Goal: Information Seeking & Learning: Learn about a topic

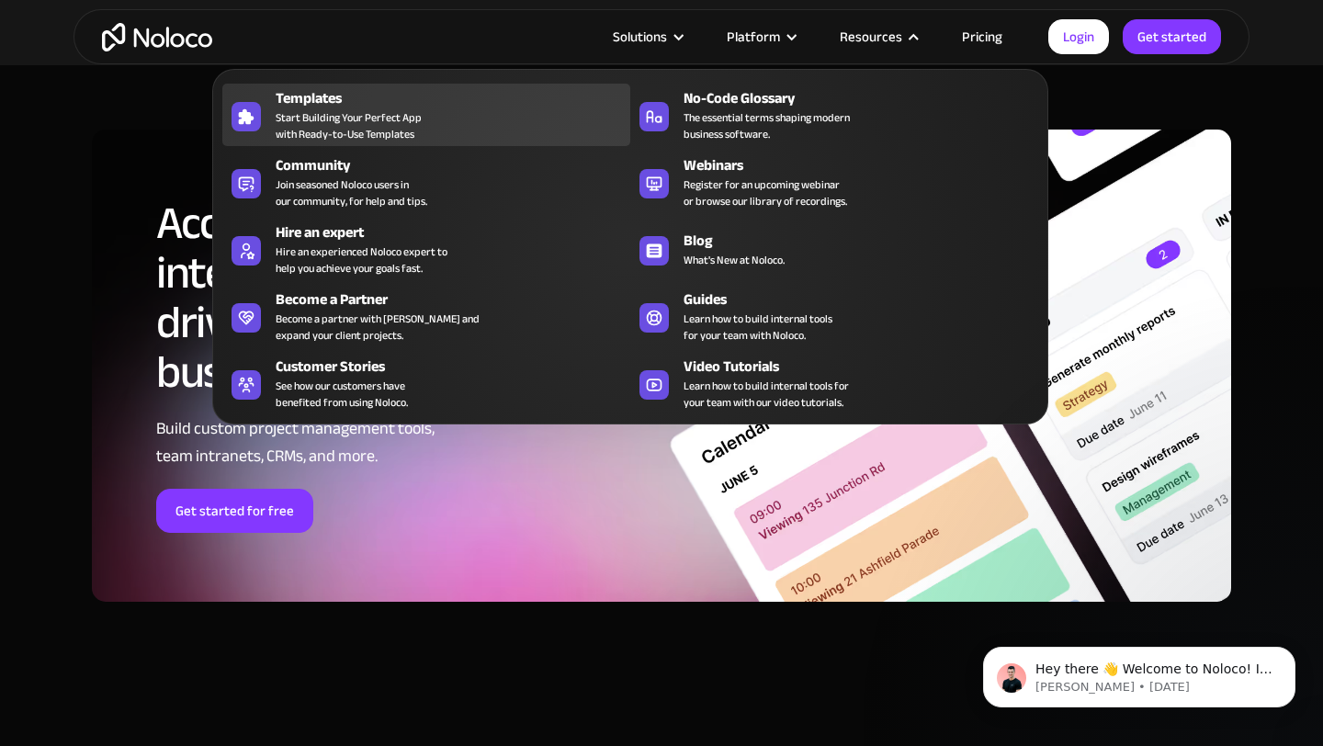
click at [452, 138] on div "Templates Start Building Your Perfect App with Ready-to-Use Templates" at bounding box center [448, 114] width 345 height 55
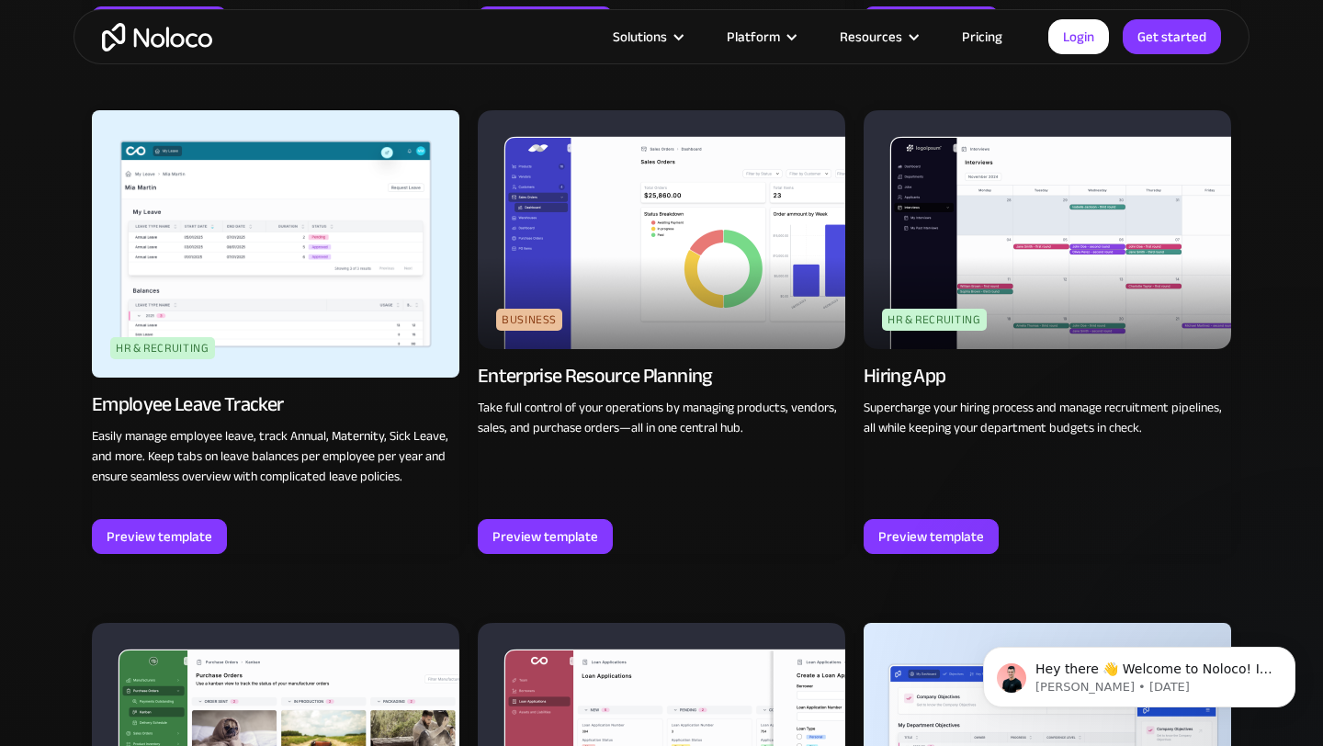
scroll to position [2243, 0]
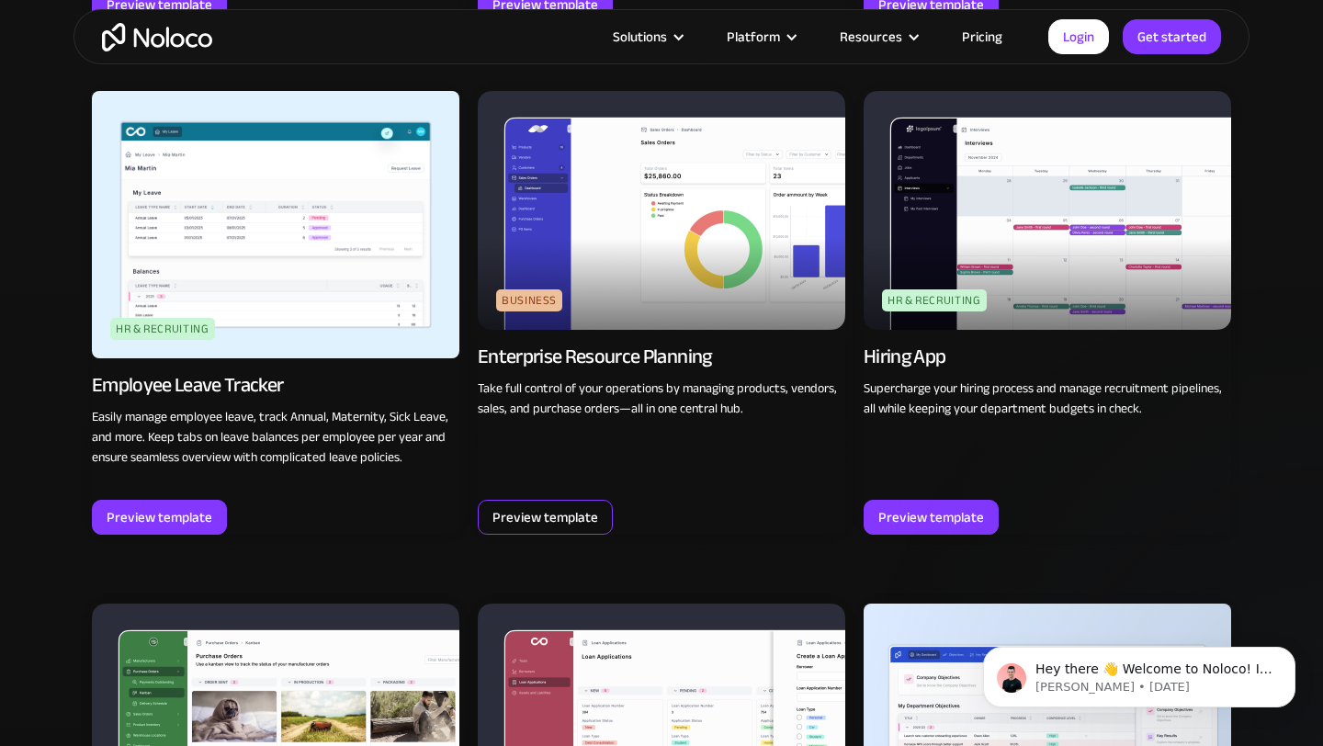
click at [534, 510] on div "Preview template" at bounding box center [545, 517] width 106 height 24
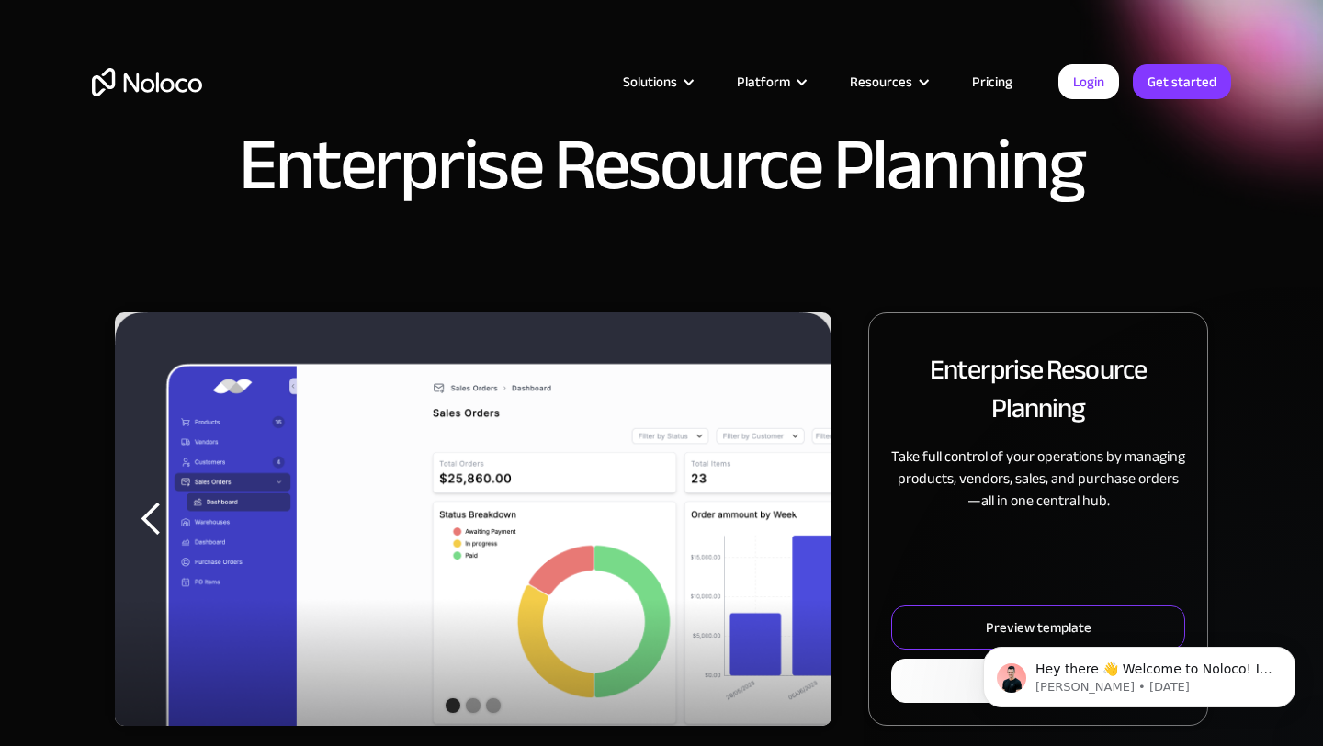
click at [956, 625] on link "Preview template" at bounding box center [1038, 627] width 294 height 44
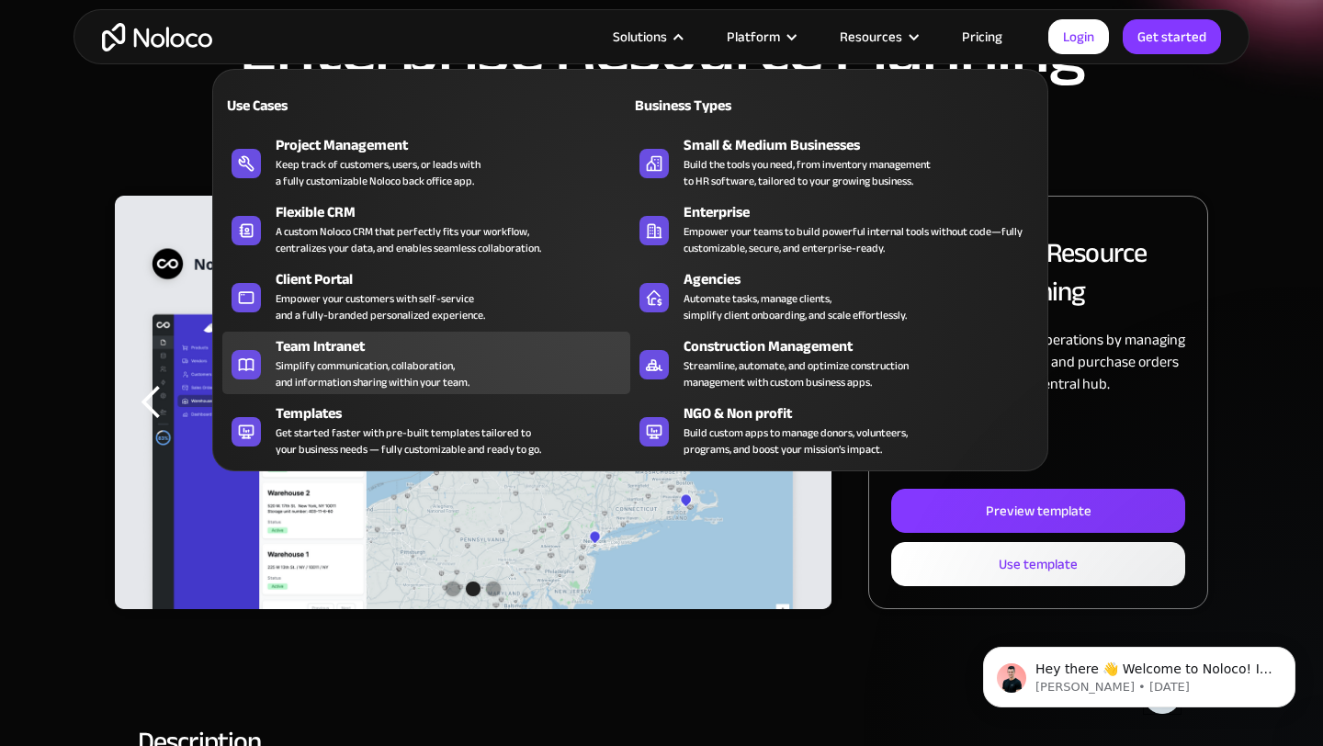
scroll to position [116, 0]
